Goal: Task Accomplishment & Management: Complete application form

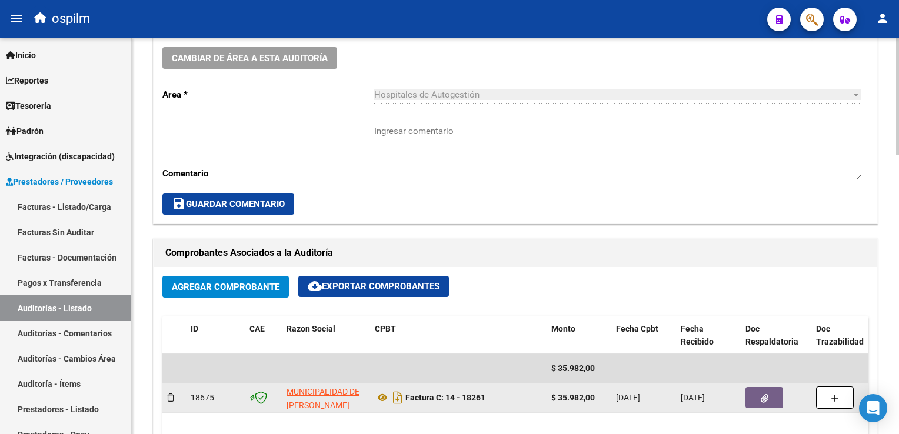
scroll to position [356, 0]
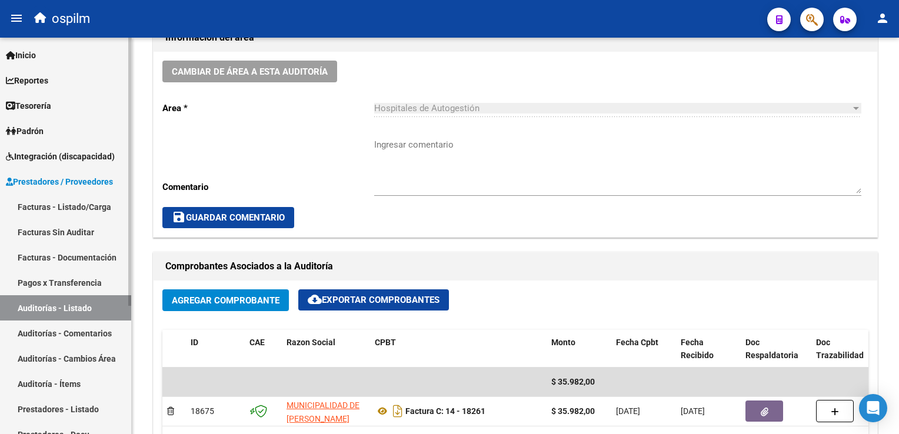
click at [55, 233] on link "Facturas Sin Auditar" at bounding box center [65, 231] width 131 height 25
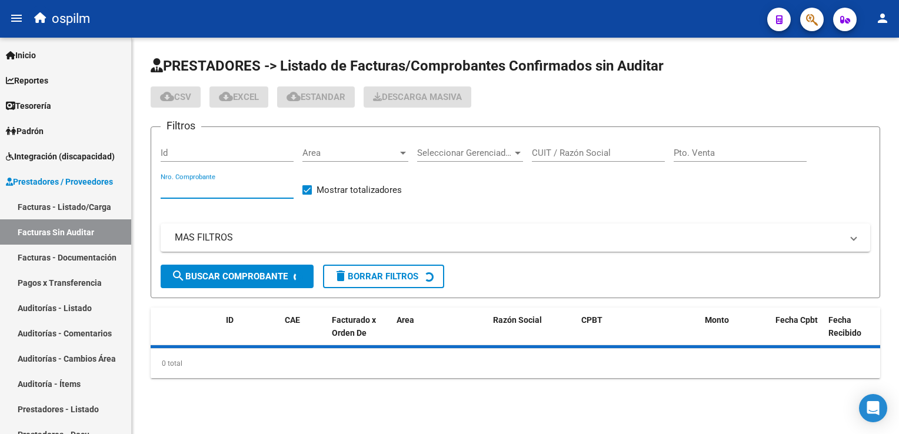
click at [217, 186] on input "Nro. Comprobante" at bounding box center [227, 189] width 133 height 11
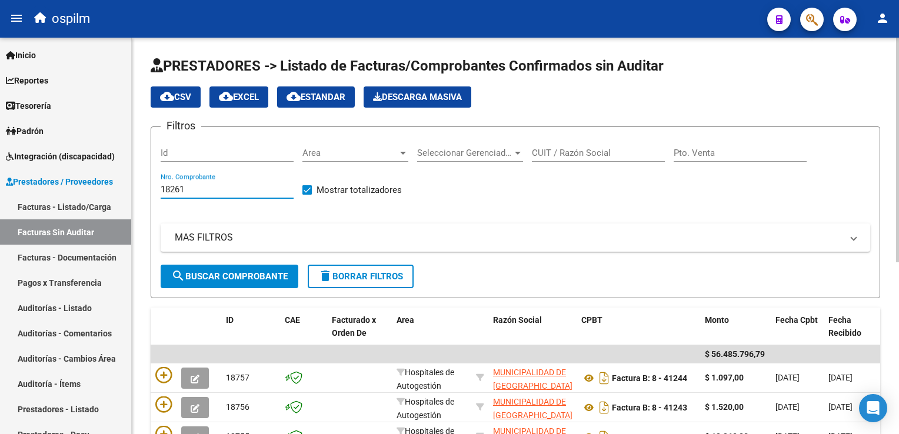
type input "18261"
click at [224, 272] on span "search Buscar Comprobante" at bounding box center [229, 276] width 116 height 11
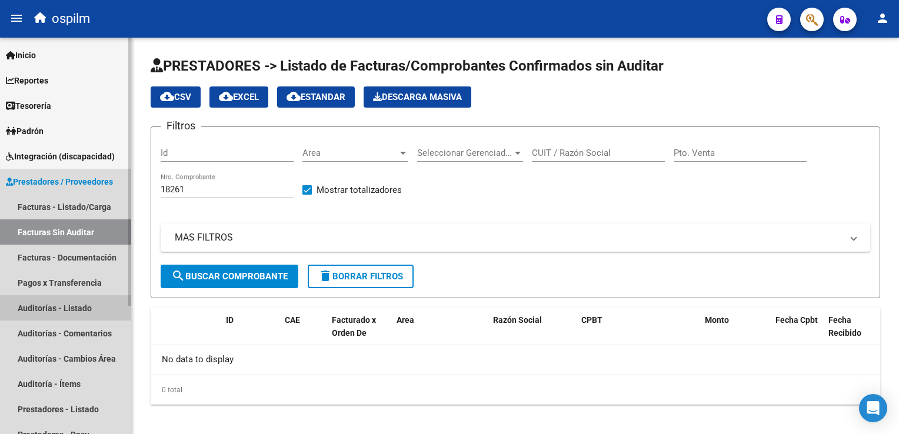
click at [50, 310] on link "Auditorías - Listado" at bounding box center [65, 307] width 131 height 25
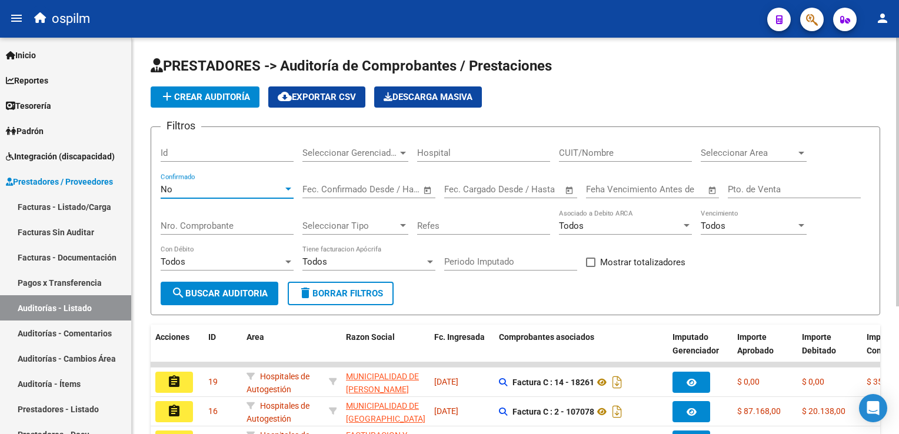
click at [215, 189] on div "No" at bounding box center [222, 189] width 122 height 11
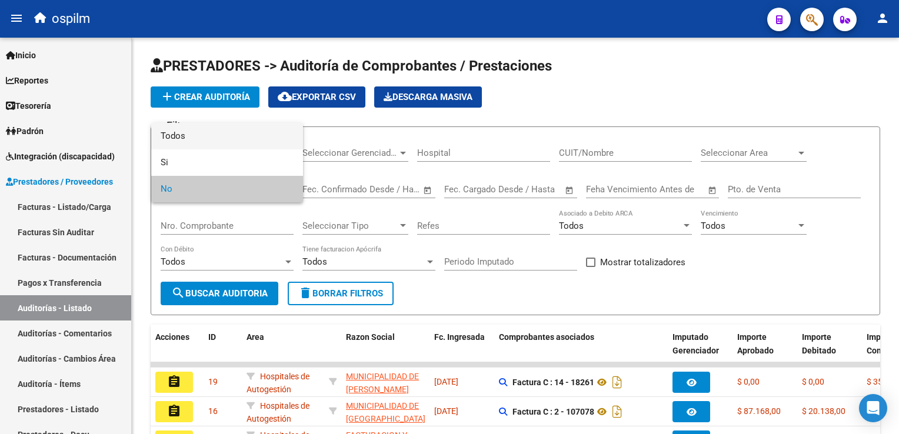
click at [238, 128] on span "Todos" at bounding box center [227, 136] width 133 height 26
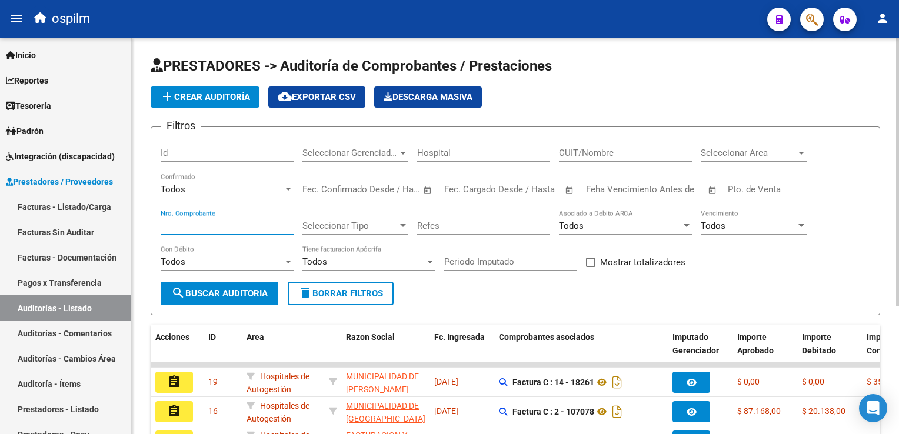
click at [197, 225] on input "Nro. Comprobante" at bounding box center [227, 226] width 133 height 11
type input "18261"
click at [222, 293] on span "search Buscar Auditoria" at bounding box center [219, 293] width 96 height 11
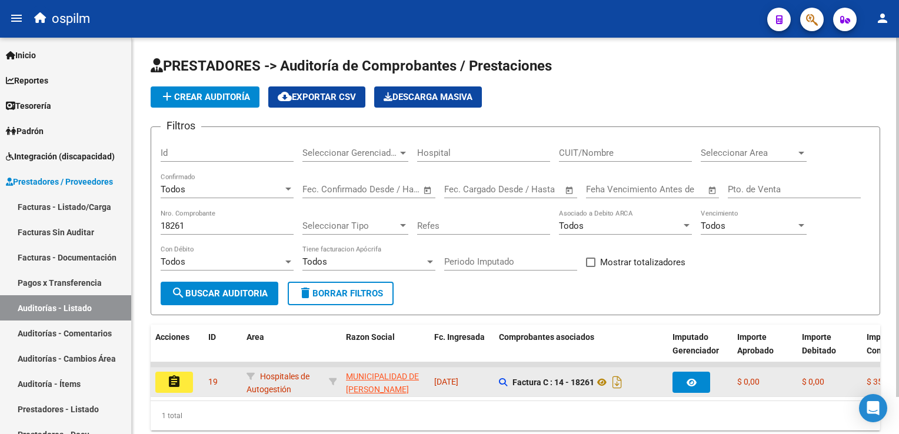
click at [181, 383] on button "assignment" at bounding box center [174, 382] width 38 height 21
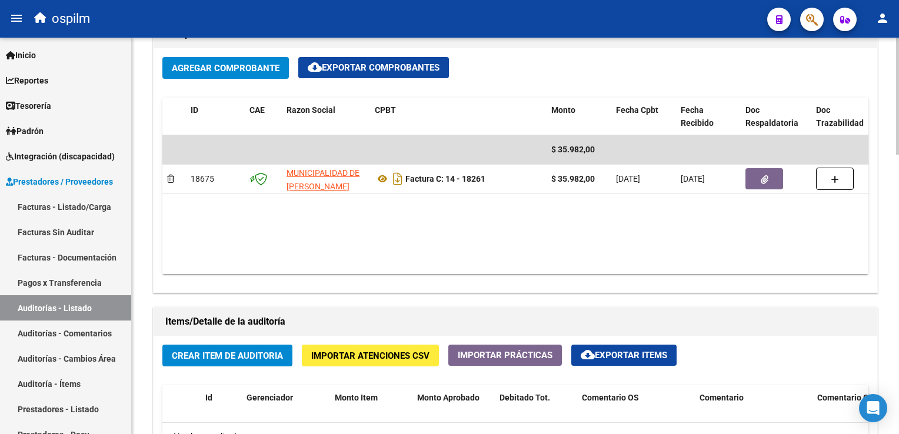
scroll to position [706, 0]
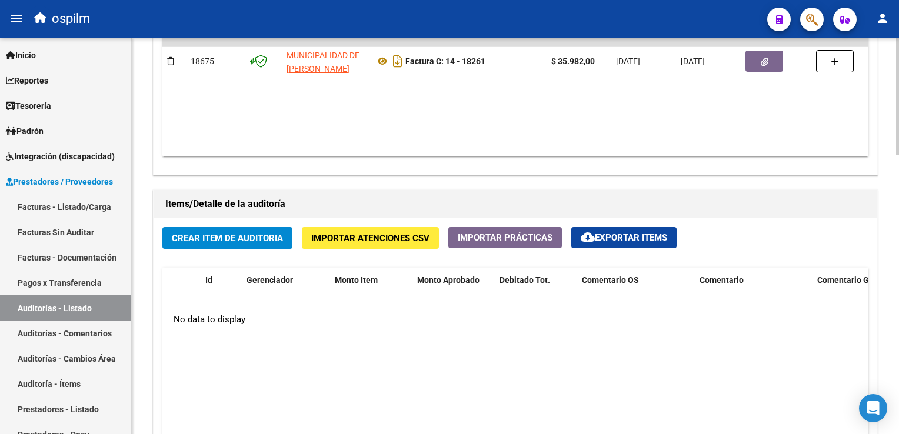
click at [258, 233] on span "Crear Item de Auditoria" at bounding box center [227, 238] width 111 height 11
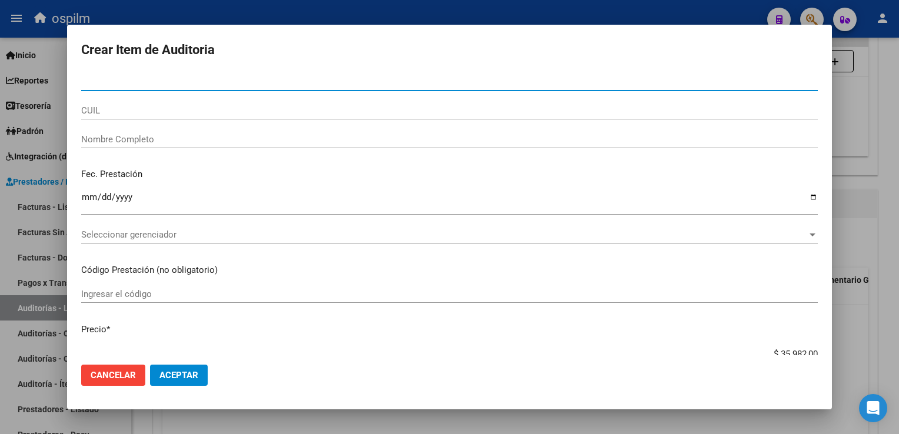
paste input "58065647"
type input "58065647"
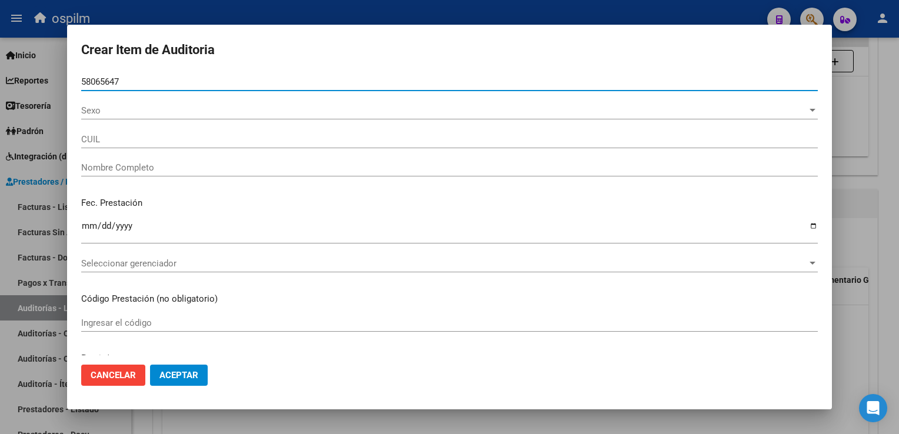
type input "20580656472"
type input "[PERSON_NAME] , [PERSON_NAME]"
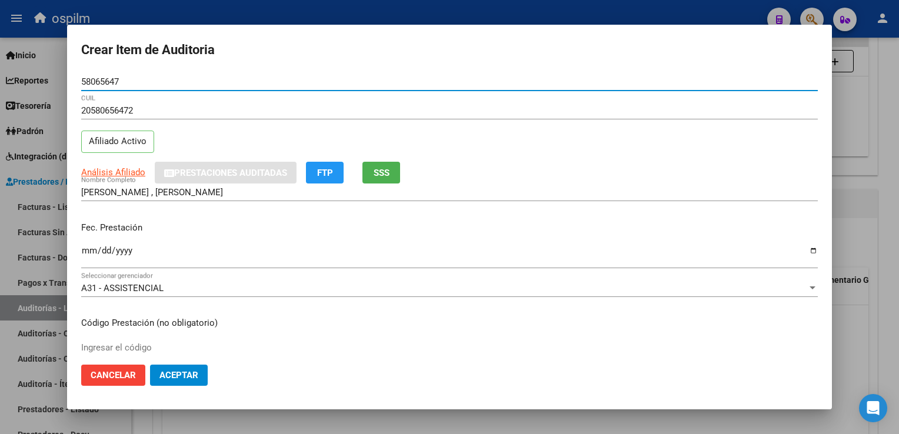
type input "58065647"
click at [85, 248] on input "Ingresar la fecha" at bounding box center [449, 255] width 736 height 19
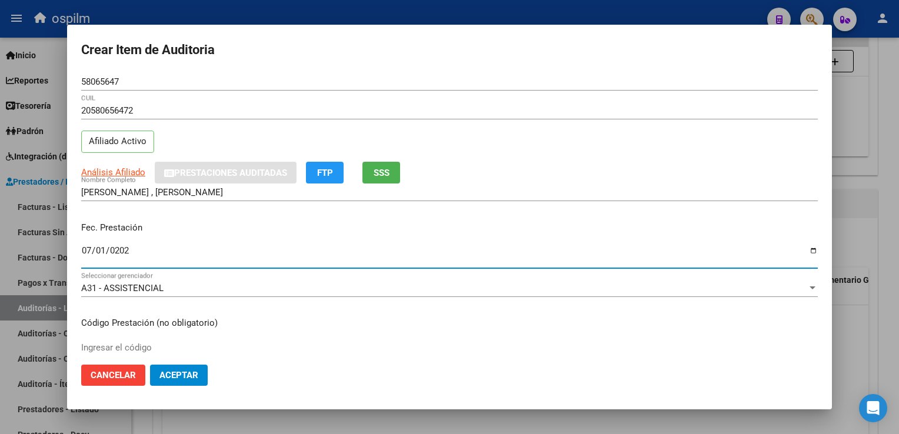
type input "[DATE]"
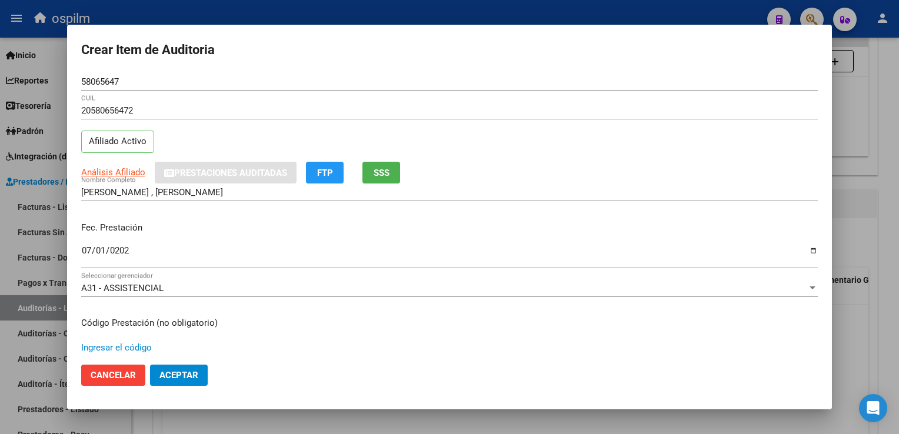
scroll to position [176, 0]
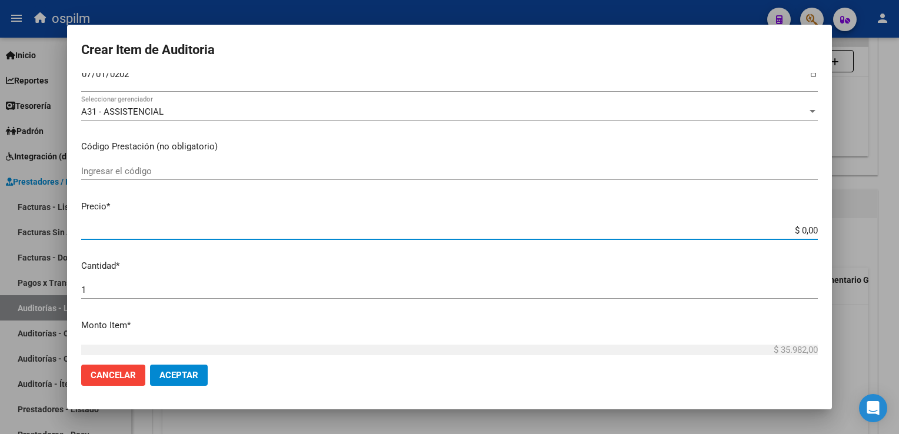
type input "$ 0,07"
type input "$ 0,79"
type input "$ 7,99"
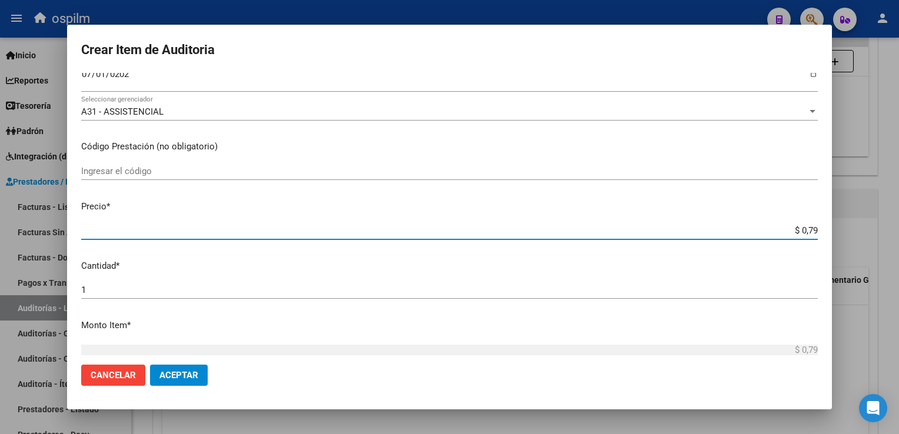
type input "$ 7,99"
type input "$ 79,96"
type input "$ 799,60"
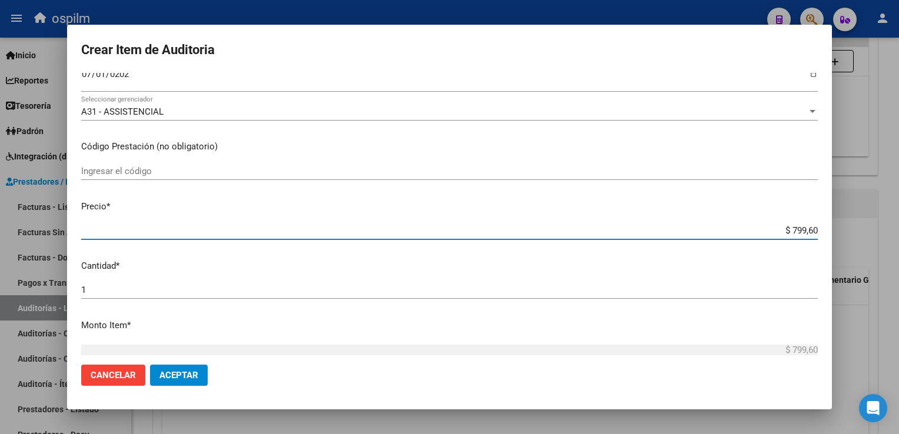
type input "$ 7.996,00"
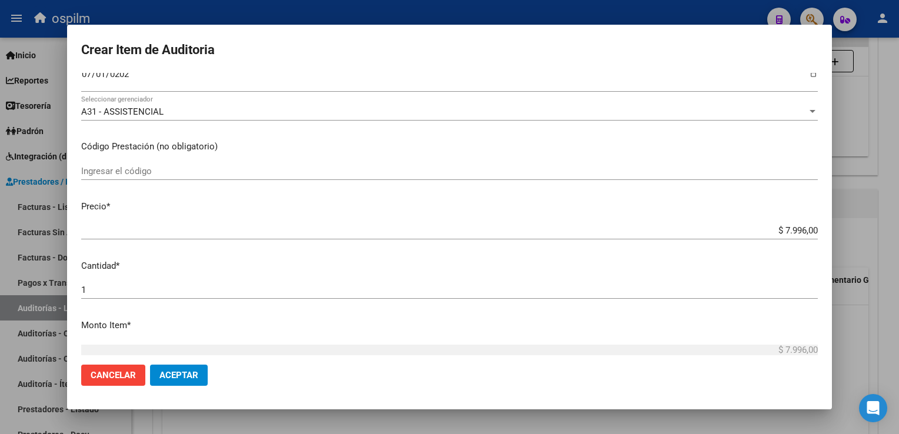
scroll to position [372, 0]
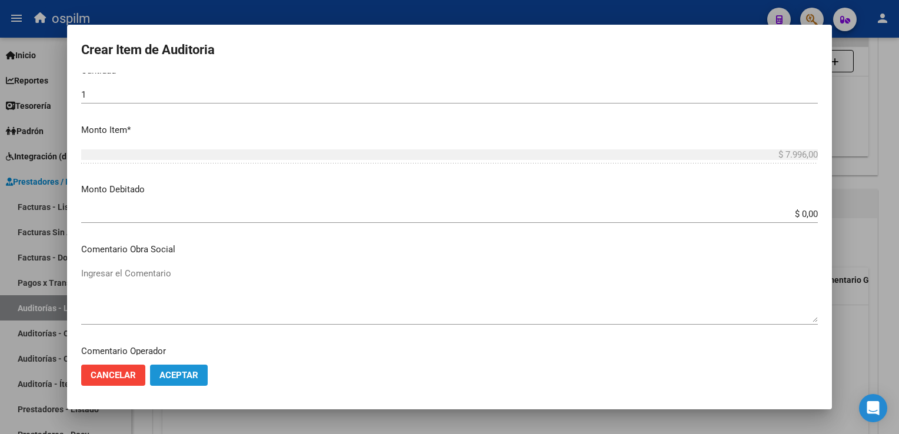
click at [189, 373] on span "Aceptar" at bounding box center [178, 375] width 39 height 11
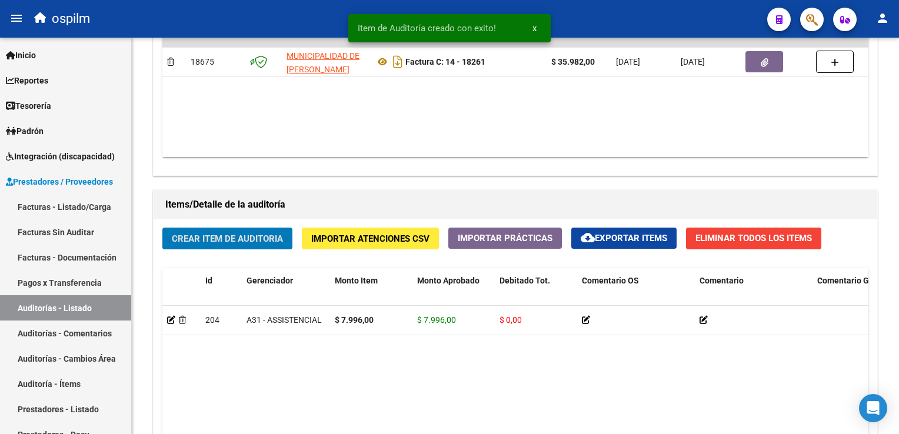
scroll to position [706, 0]
click at [194, 238] on span "Crear Item de Auditoria" at bounding box center [227, 238] width 111 height 11
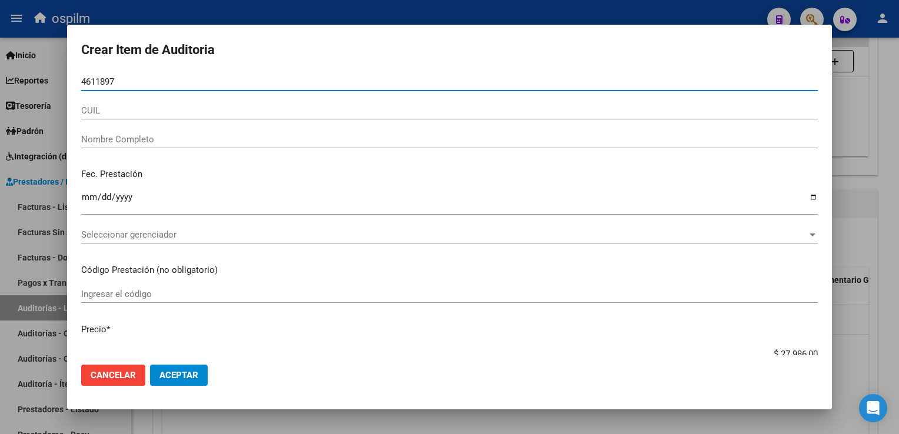
type input "46118973"
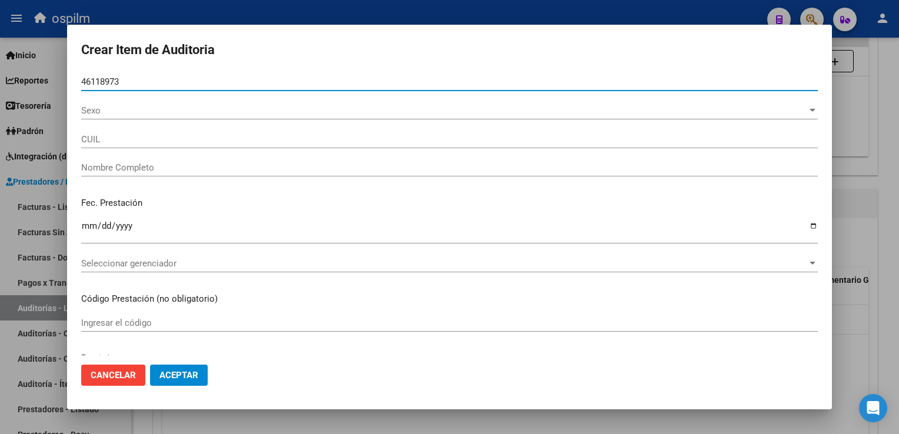
type input "27461189739"
type input "[PERSON_NAME]"
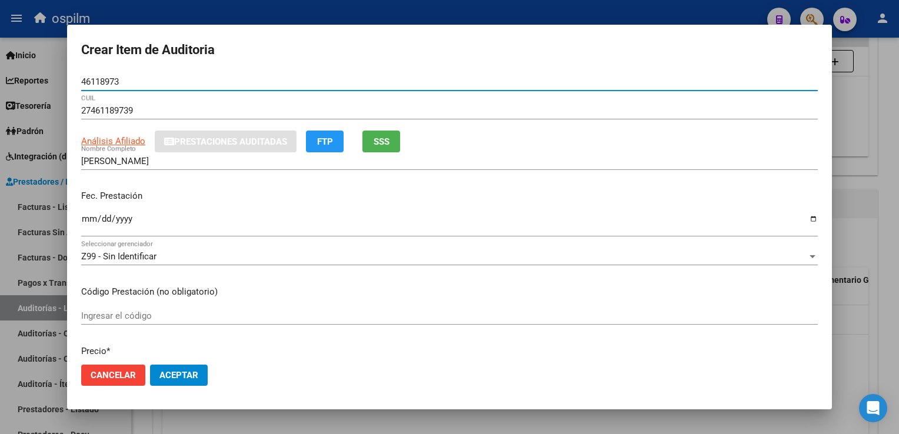
type input "46118973"
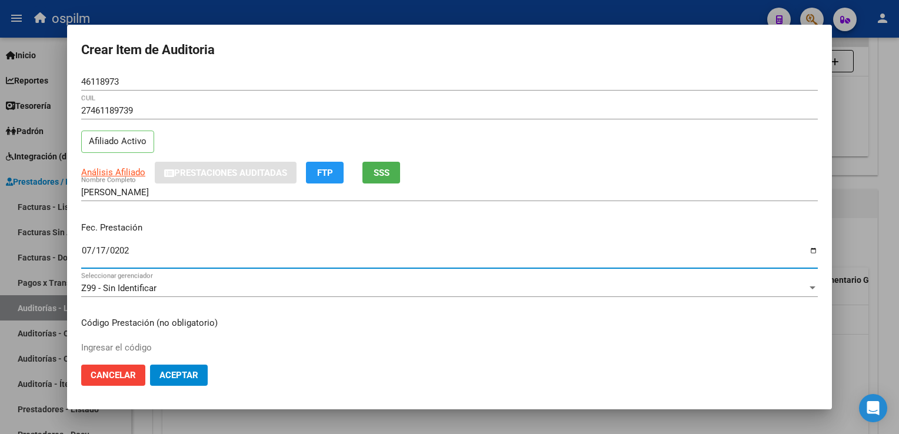
type input "[DATE]"
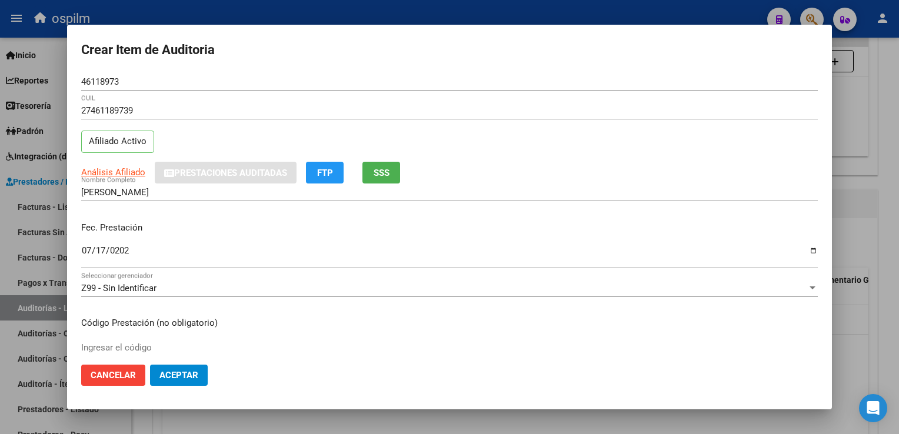
scroll to position [193, 0]
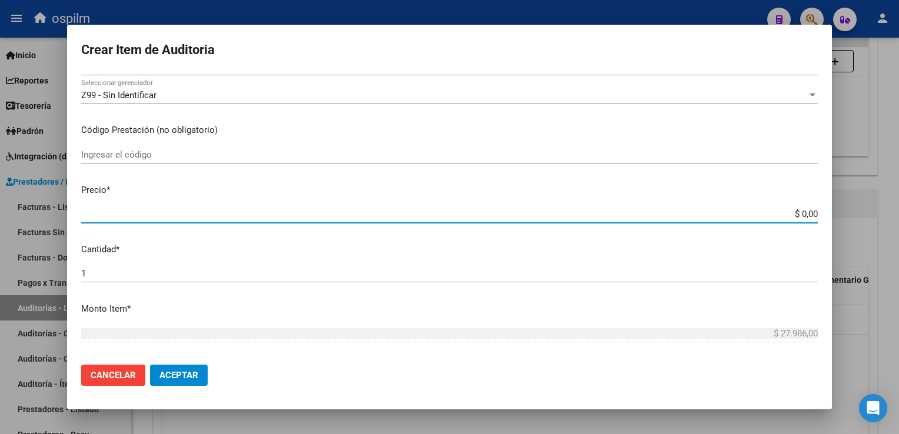
type input "$ 0,07"
type input "$ 0,79"
type input "$ 7,99"
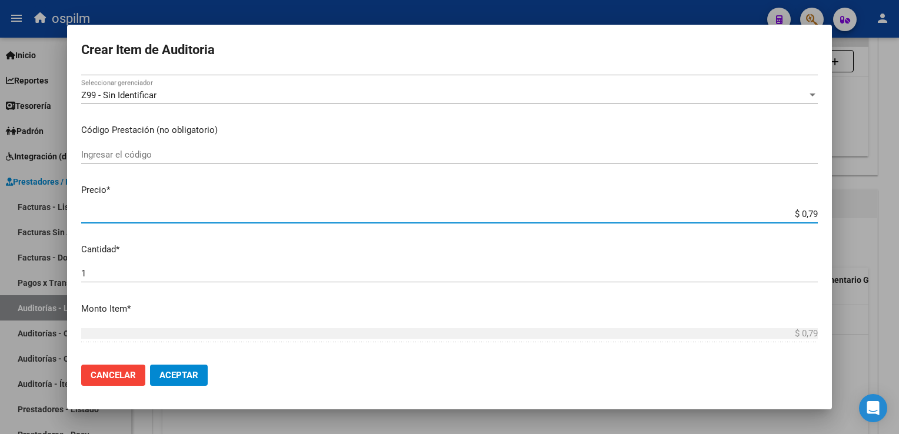
type input "$ 7,99"
type input "$ 79,96"
type input "$ 799,60"
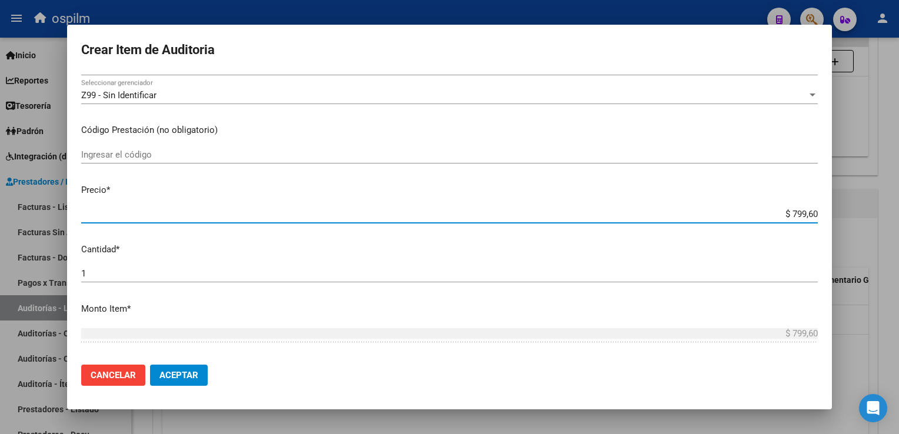
type input "$ 7.996,00"
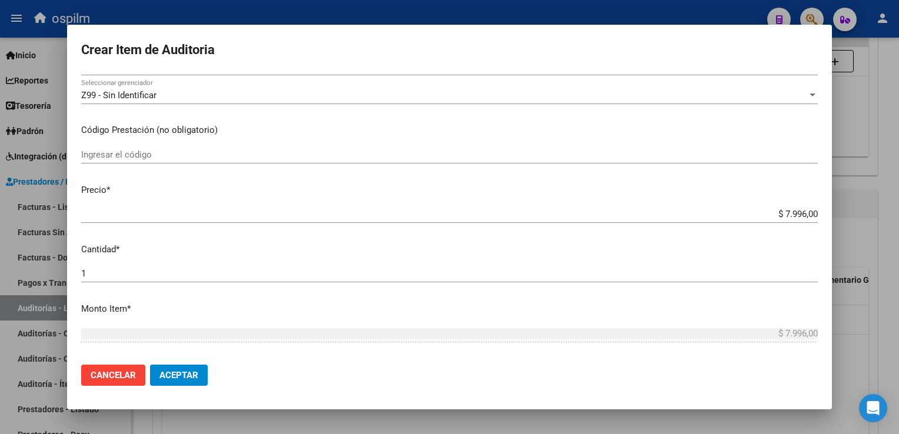
scroll to position [372, 0]
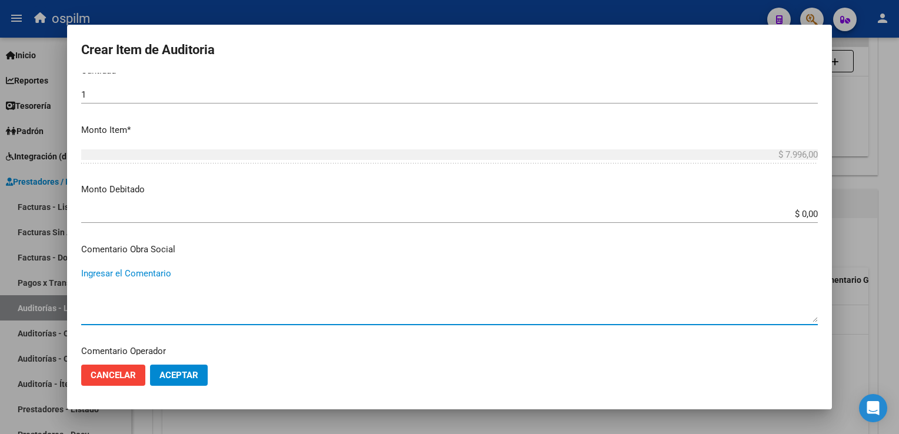
click at [182, 371] on span "Aceptar" at bounding box center [178, 375] width 39 height 11
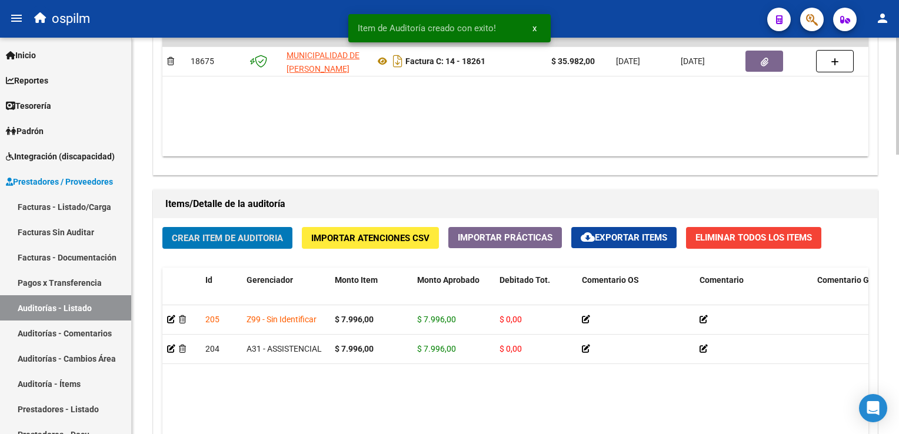
click at [191, 240] on span "Crear Item de Auditoria" at bounding box center [227, 238] width 111 height 11
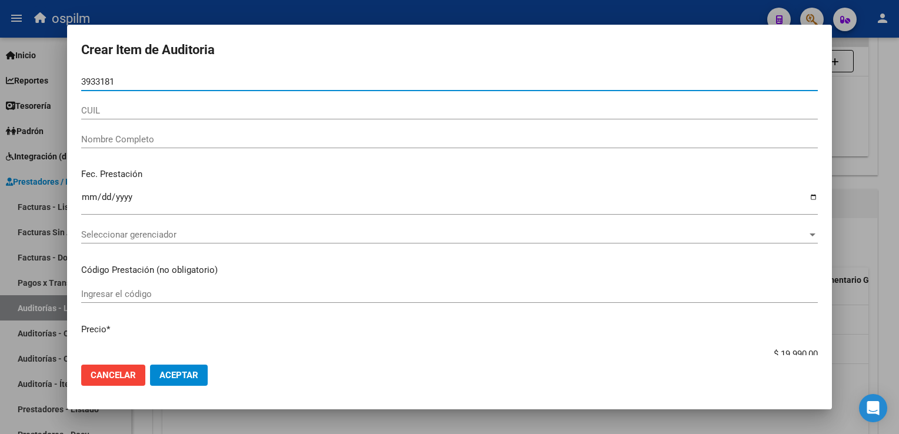
type input "39331813"
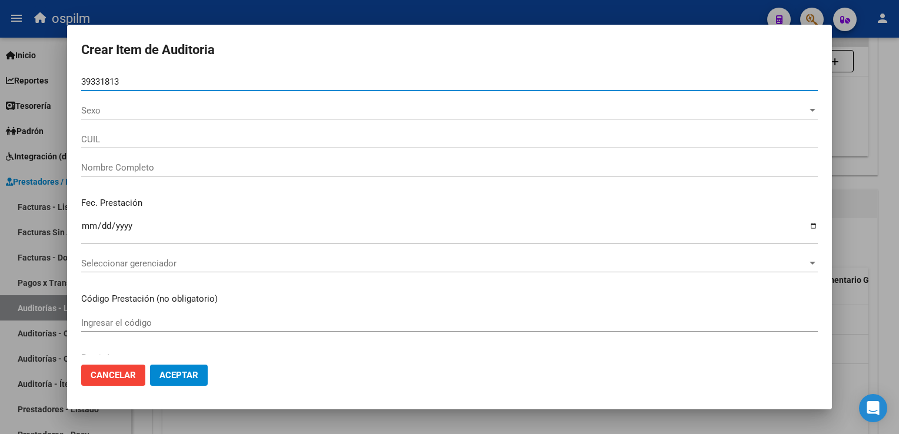
type input "27393318134"
type input "[PERSON_NAME]"
type input "39331813"
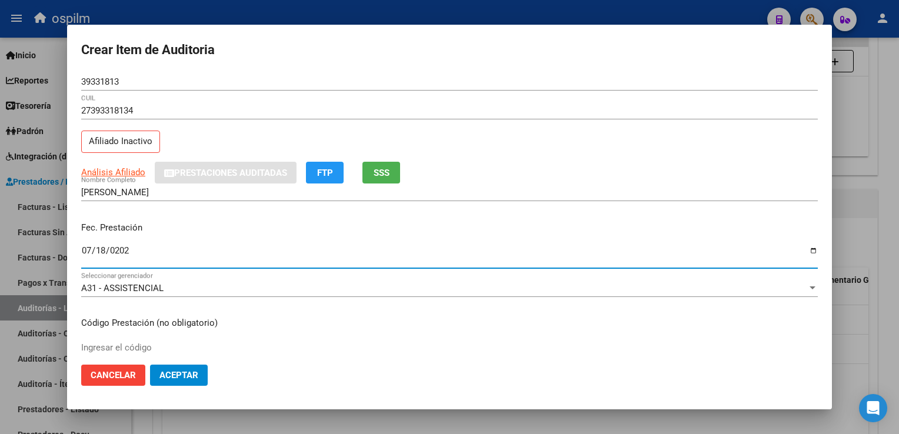
type input "[DATE]"
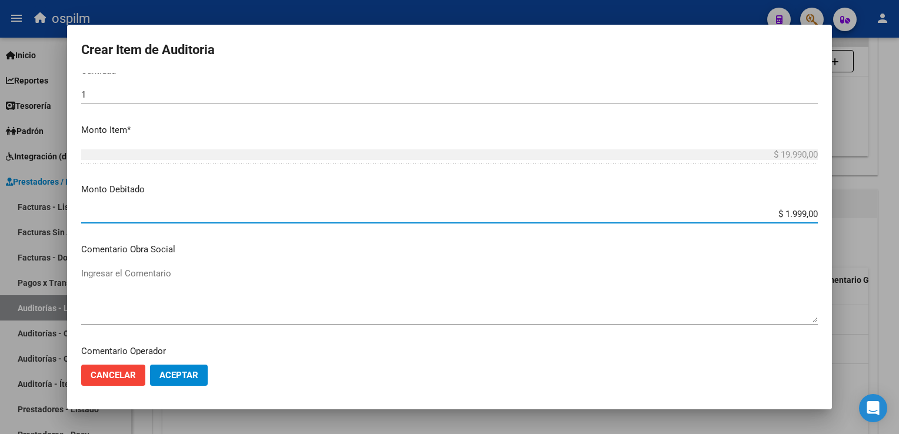
type input "$ 19.990,00"
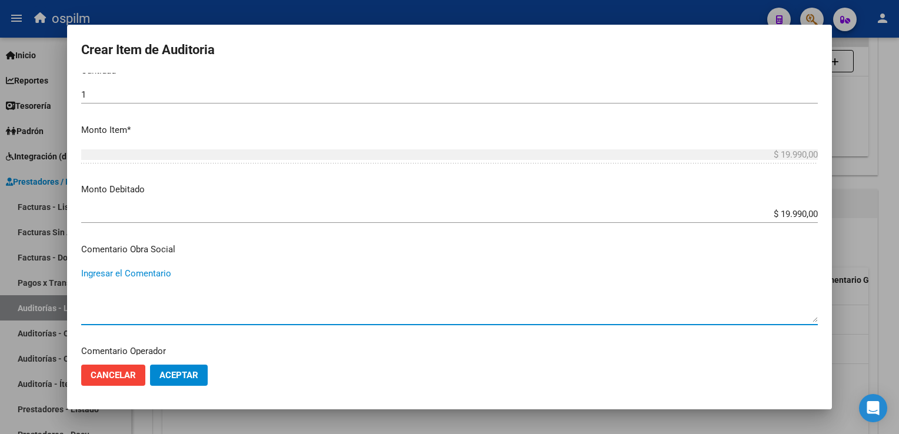
click at [169, 376] on span "Aceptar" at bounding box center [178, 375] width 39 height 11
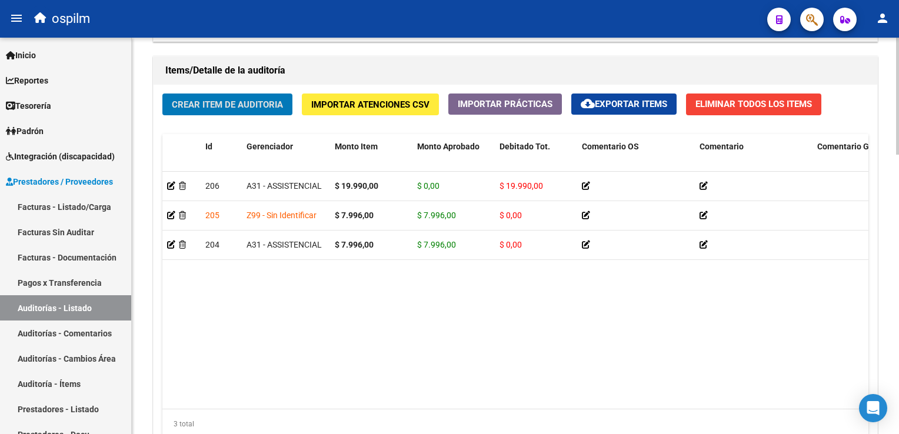
scroll to position [945, 0]
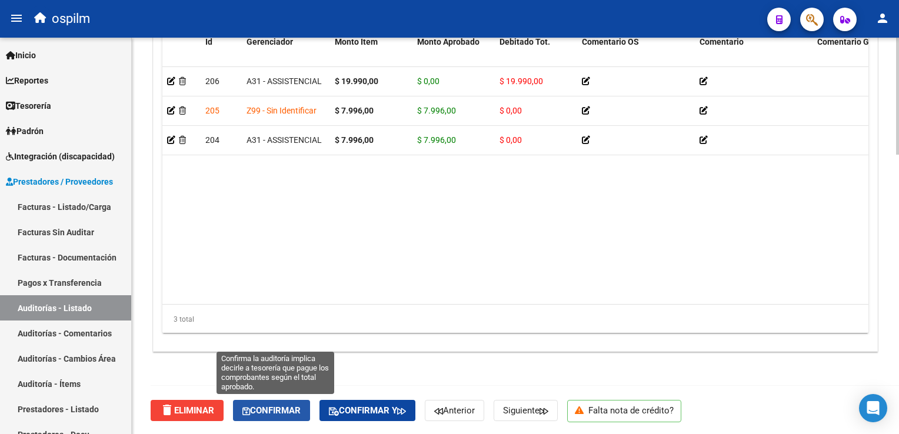
click at [294, 408] on span "Confirmar" at bounding box center [271, 410] width 58 height 11
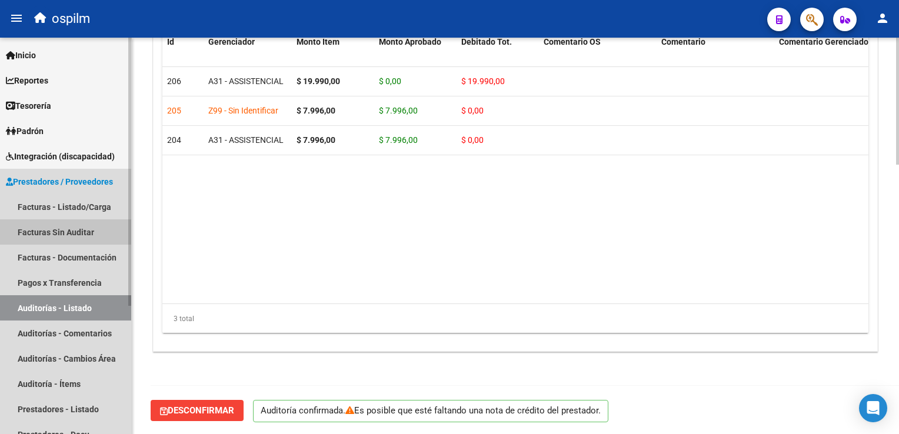
click at [89, 233] on link "Facturas Sin Auditar" at bounding box center [65, 231] width 131 height 25
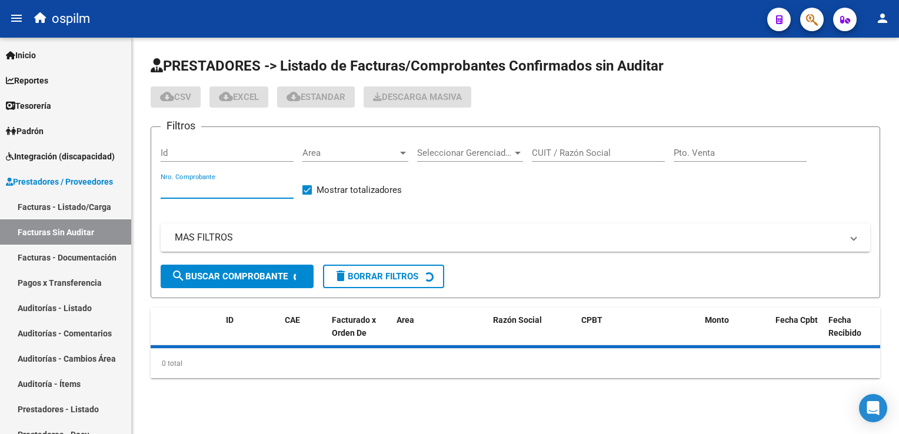
click at [185, 189] on input "Nro. Comprobante" at bounding box center [227, 189] width 133 height 11
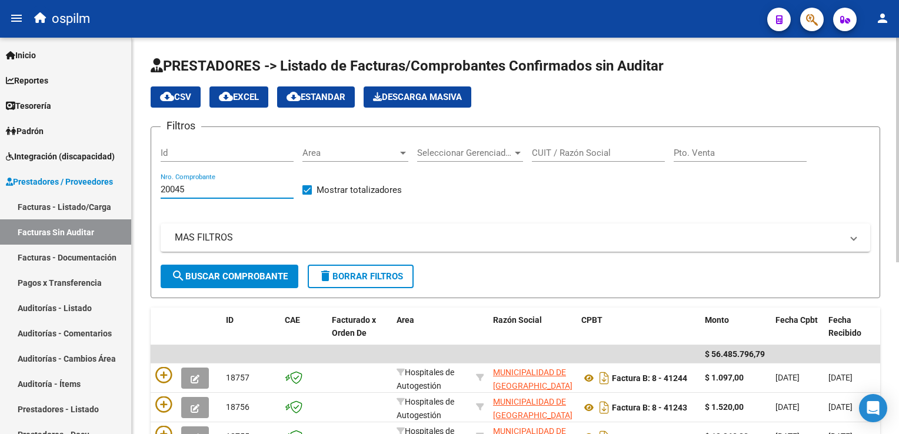
type input "20045"
click at [209, 274] on span "search Buscar Comprobante" at bounding box center [229, 276] width 116 height 11
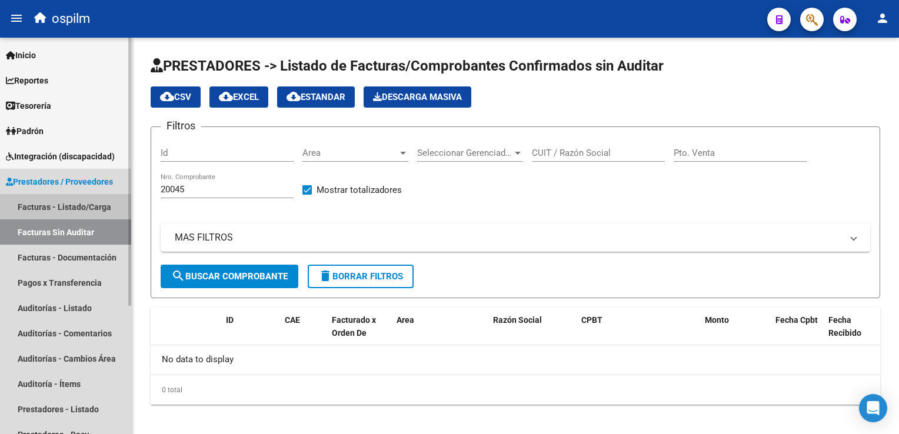
click at [67, 209] on link "Facturas - Listado/Carga" at bounding box center [65, 206] width 131 height 25
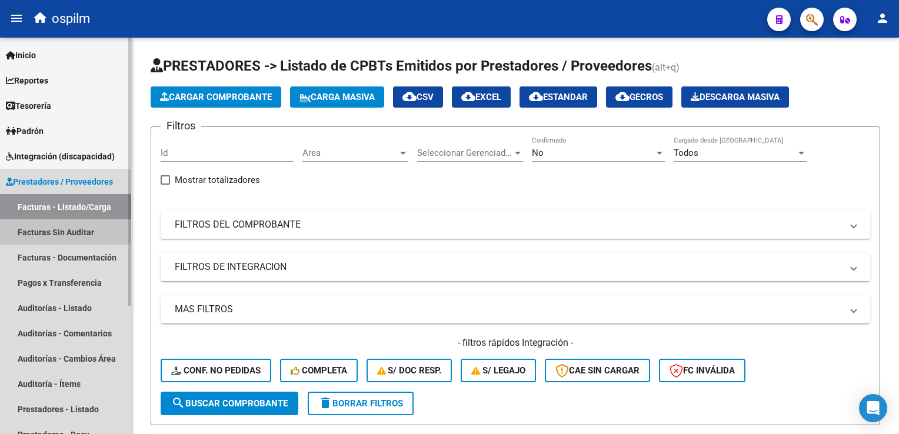
click at [60, 232] on link "Facturas Sin Auditar" at bounding box center [65, 231] width 131 height 25
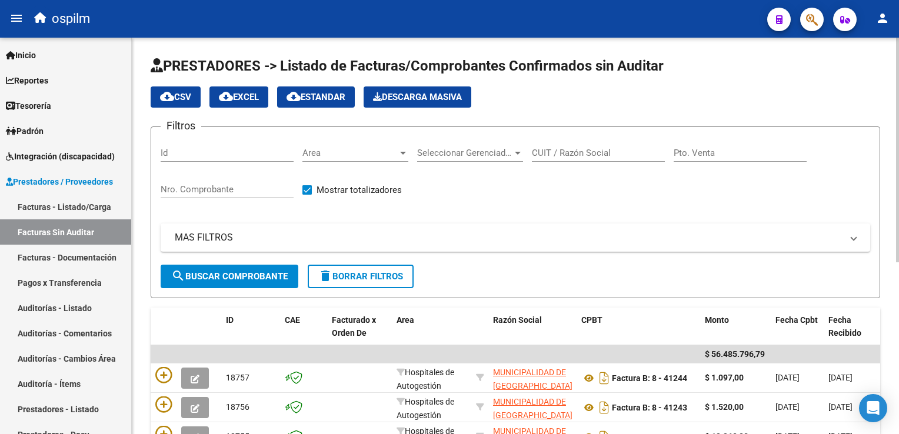
click at [202, 187] on input "Nro. Comprobante" at bounding box center [227, 189] width 133 height 11
type input "20045"
click at [248, 271] on span "search Buscar Comprobante" at bounding box center [229, 276] width 116 height 11
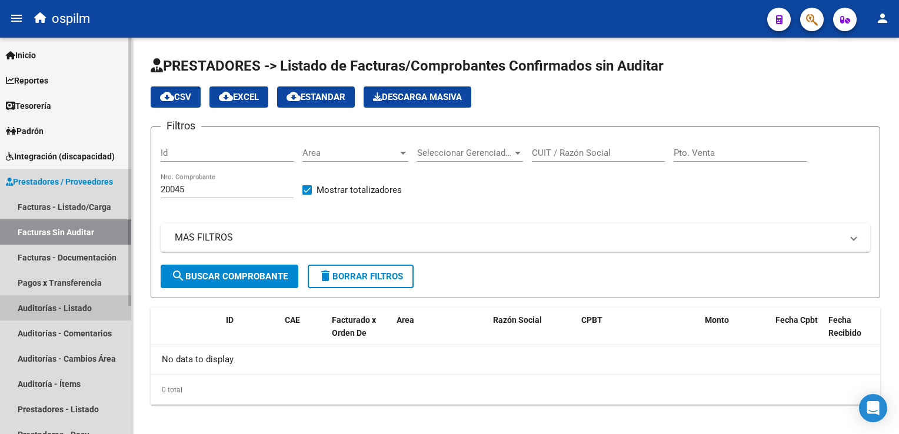
click at [76, 305] on link "Auditorías - Listado" at bounding box center [65, 307] width 131 height 25
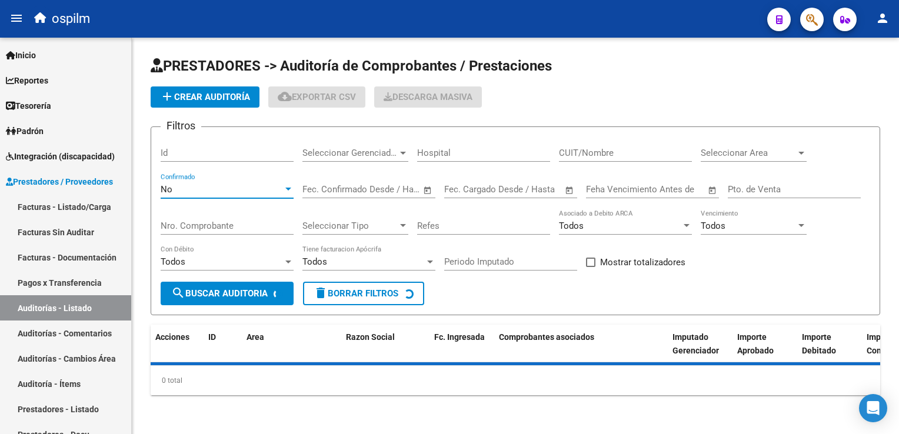
click at [206, 189] on div "No" at bounding box center [222, 189] width 122 height 11
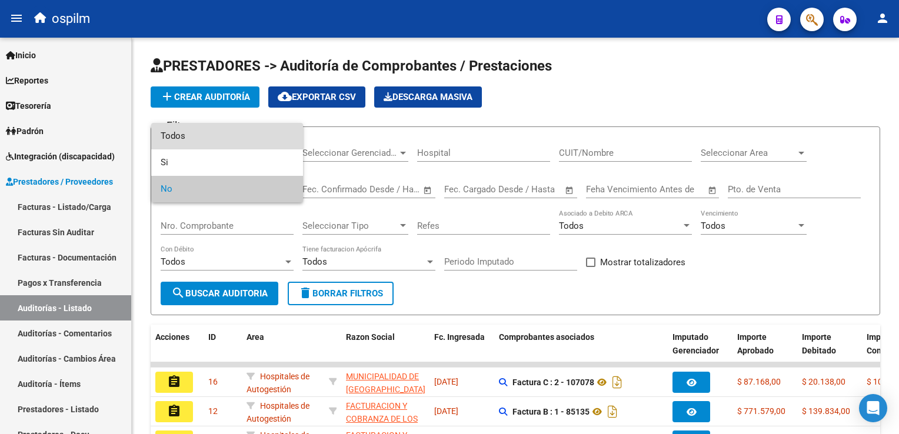
click at [229, 136] on span "Todos" at bounding box center [227, 136] width 133 height 26
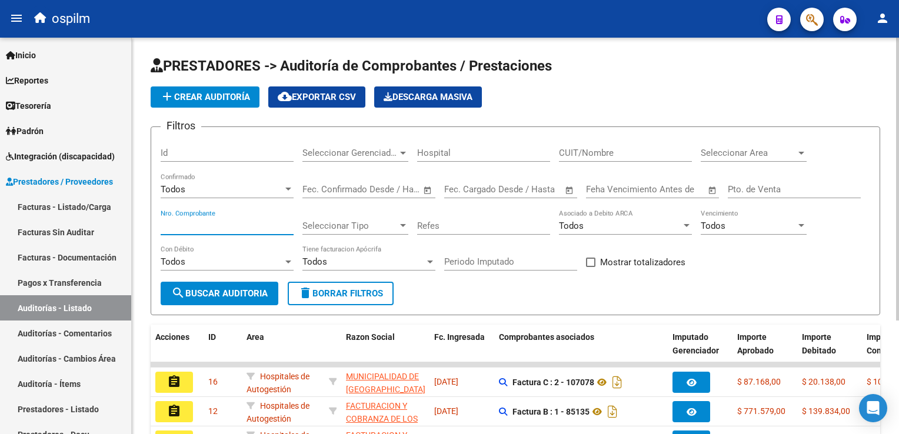
click at [180, 222] on input "Nro. Comprobante" at bounding box center [227, 226] width 133 height 11
click at [208, 295] on span "search Buscar Auditoria" at bounding box center [219, 293] width 96 height 11
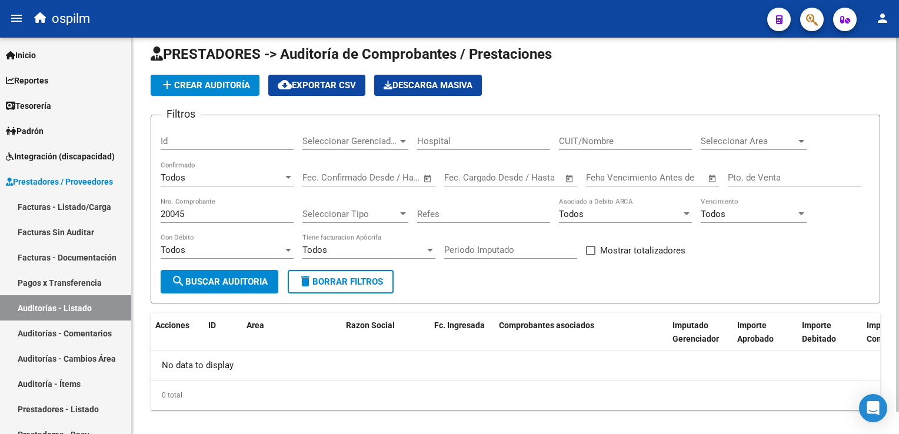
scroll to position [24, 0]
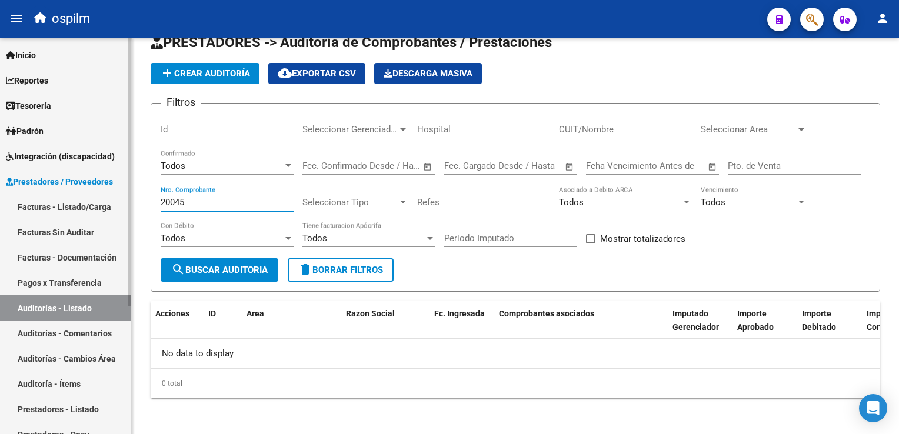
drag, startPoint x: 200, startPoint y: 203, endPoint x: 0, endPoint y: 182, distance: 201.1
click at [0, 182] on html "menu ospilm person Firma Express Inicio Instructivos Contacto OS Reportes Egres…" at bounding box center [449, 217] width 899 height 434
type input "20043"
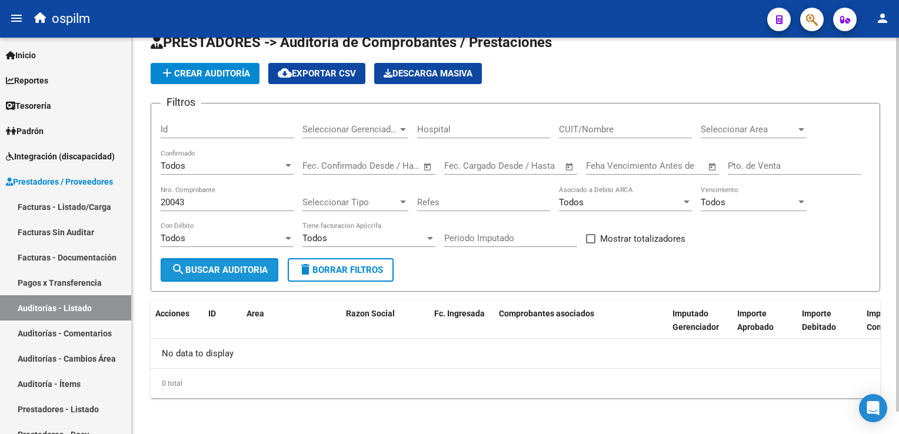
click at [208, 267] on span "search Buscar Auditoria" at bounding box center [219, 270] width 96 height 11
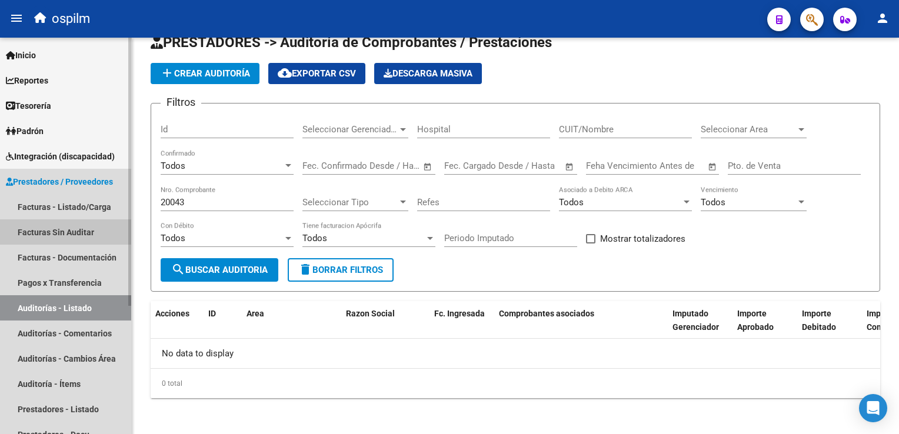
click at [75, 229] on link "Facturas Sin Auditar" at bounding box center [65, 231] width 131 height 25
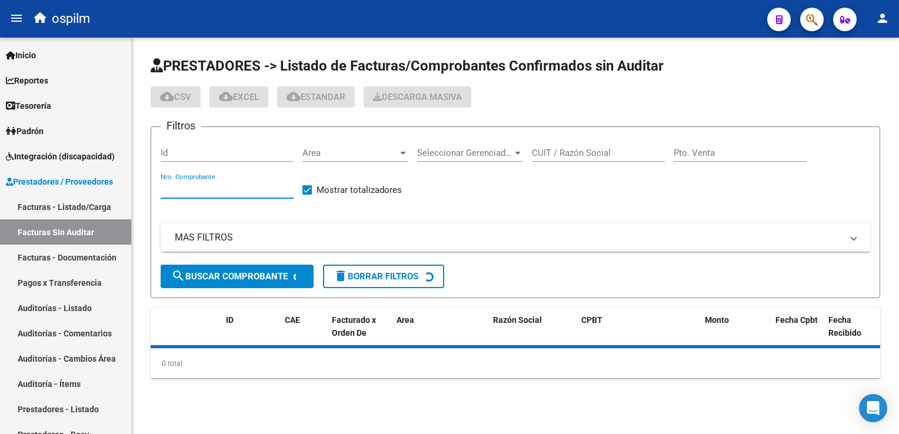
click at [172, 189] on input "Nro. Comprobante" at bounding box center [227, 189] width 133 height 11
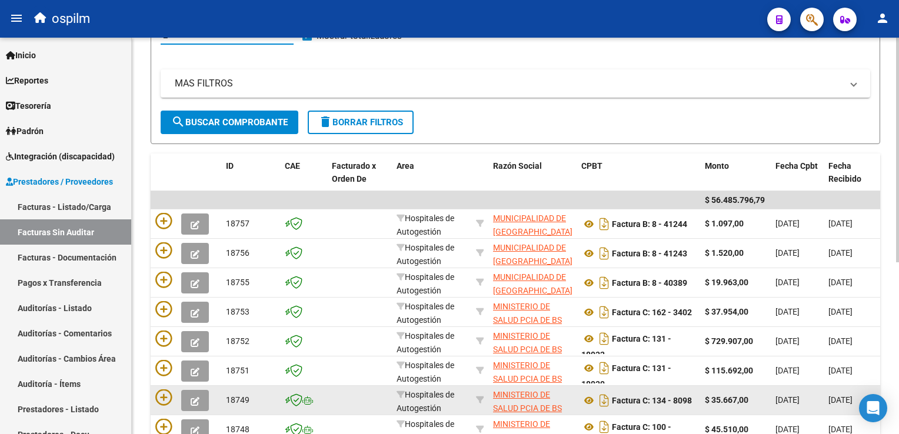
scroll to position [302, 0]
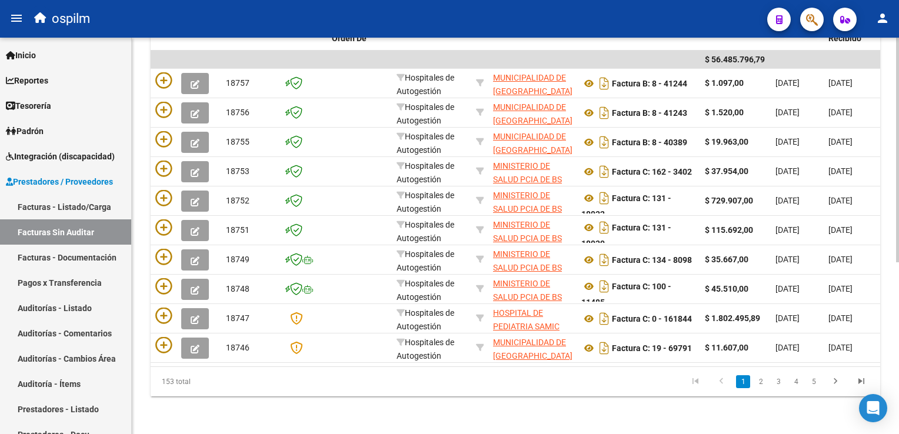
type input "-2"
